Goal: Entertainment & Leisure: Consume media (video, audio)

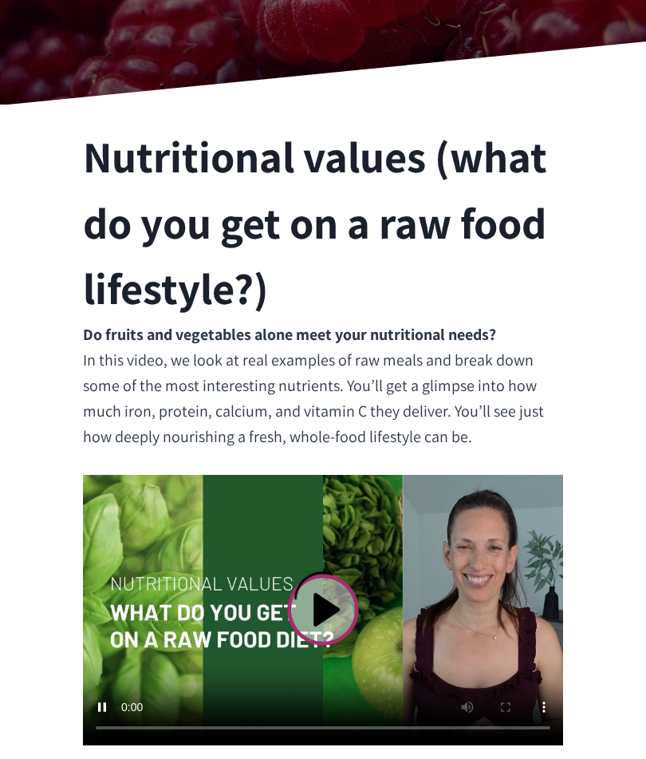
scroll to position [336, 0]
click at [327, 616] on video at bounding box center [323, 610] width 480 height 271
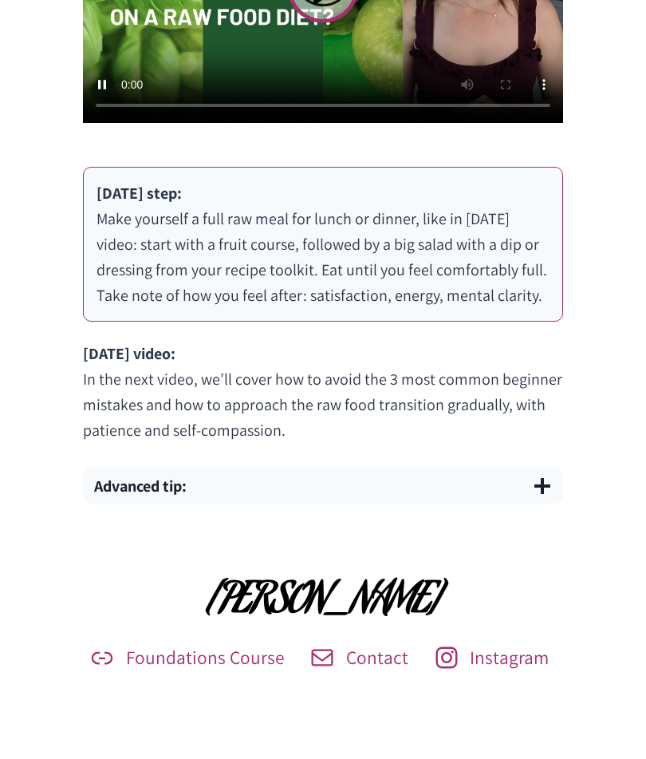
scroll to position [957, 0]
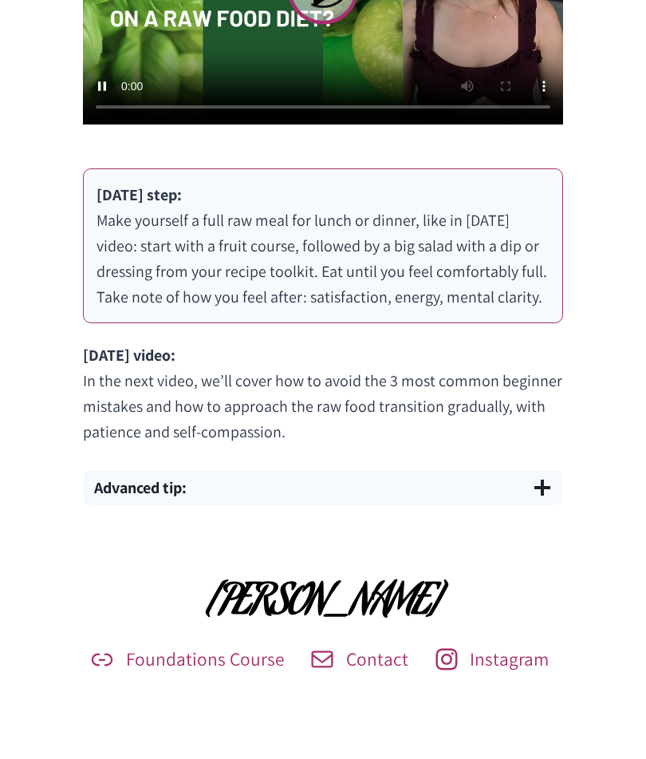
click at [525, 375] on p "[DATE] video: In the next video, we’ll cover how to avoid the 3 most common beg…" at bounding box center [323, 393] width 480 height 102
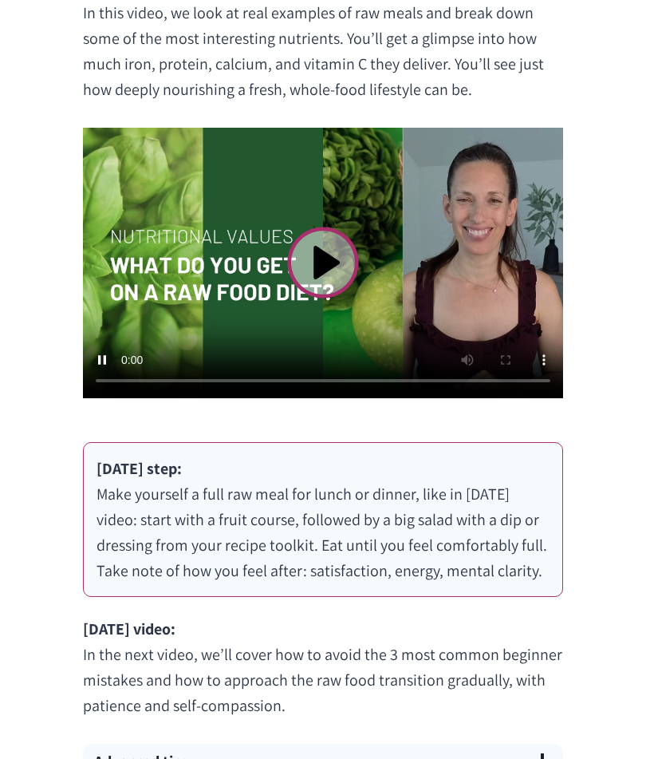
scroll to position [683, 0]
click at [429, 340] on video at bounding box center [323, 263] width 480 height 271
click at [334, 369] on video at bounding box center [323, 263] width 480 height 271
click at [231, 381] on video at bounding box center [323, 263] width 480 height 271
click at [504, 275] on video at bounding box center [323, 263] width 480 height 271
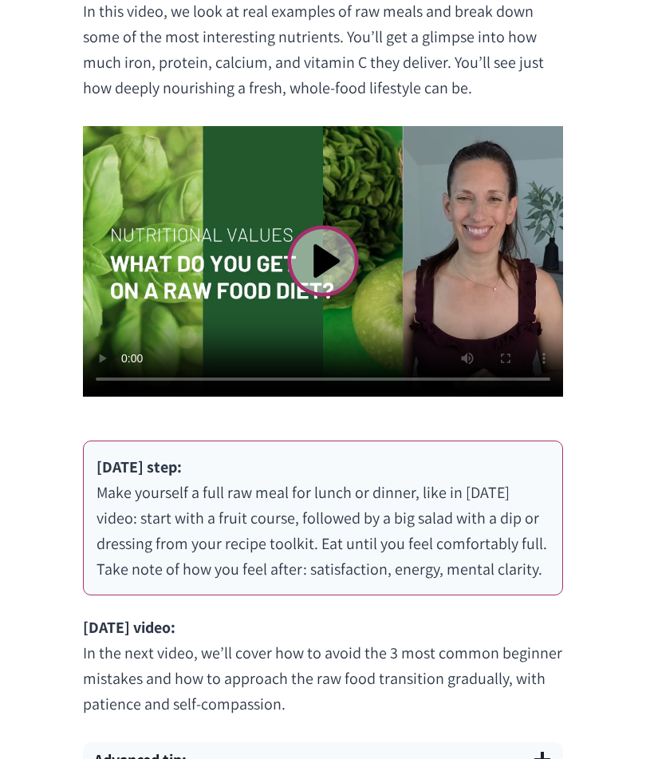
scroll to position [681, 0]
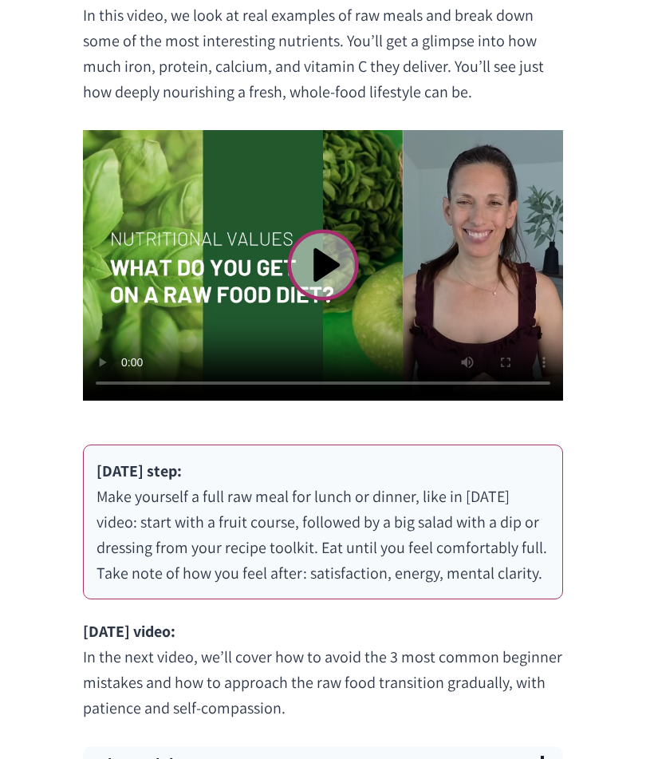
click at [145, 270] on video at bounding box center [323, 265] width 480 height 271
click at [188, 158] on video at bounding box center [323, 265] width 480 height 271
click at [539, 758] on span "button" at bounding box center [542, 763] width 19 height 19
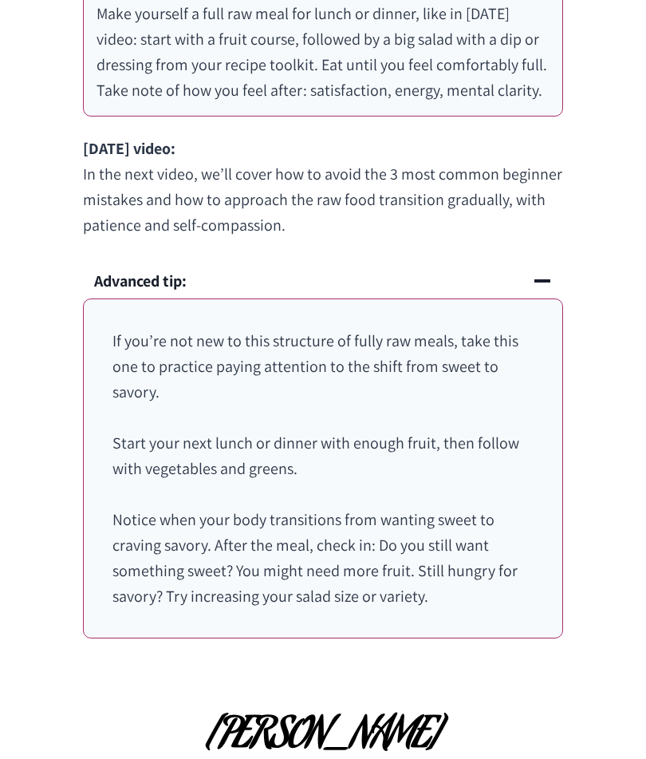
scroll to position [1161, 0]
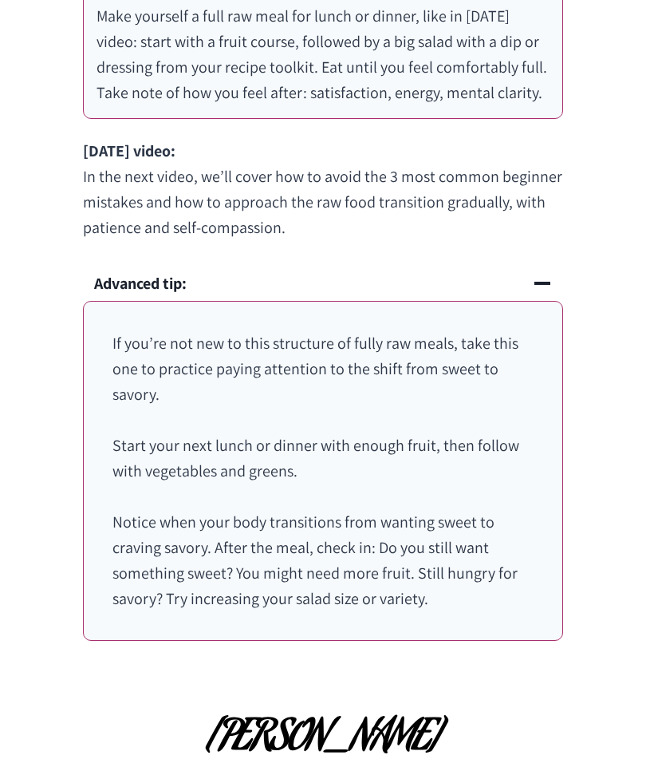
click at [602, 695] on div "[PERSON_NAME] Foundations Course Contact Instagram" at bounding box center [323, 748] width 646 height 139
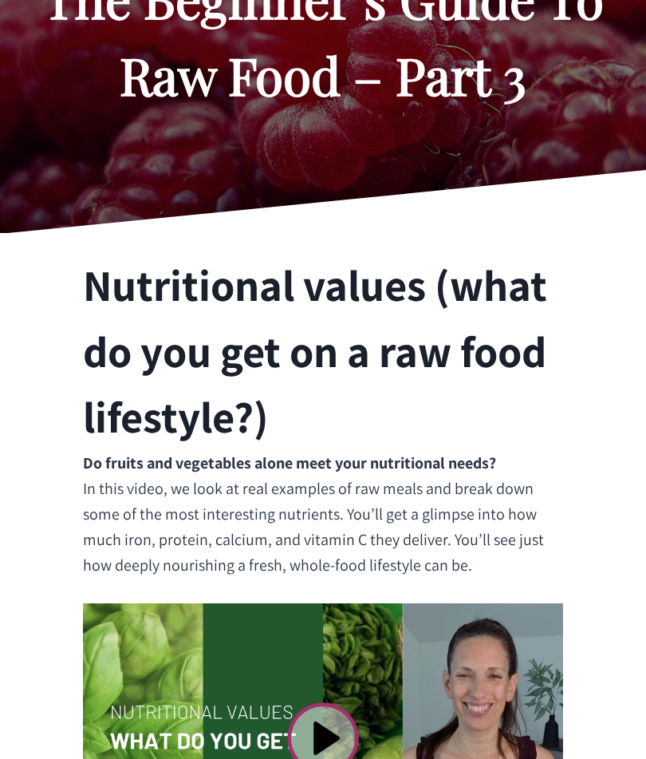
scroll to position [206, 0]
